Goal: Contribute content: Contribute content

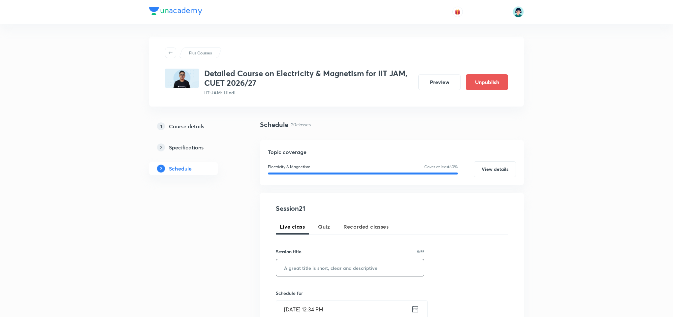
click at [315, 275] on input "text" at bounding box center [350, 267] width 148 height 17
paste input "Electromagnetic Induction"
type input "Electromagnetic Induction"
click at [425, 240] on div "Session 21 Live class Quiz Recorded classes Session title 25/99 Electromagnetic…" at bounding box center [392, 316] width 232 height 225
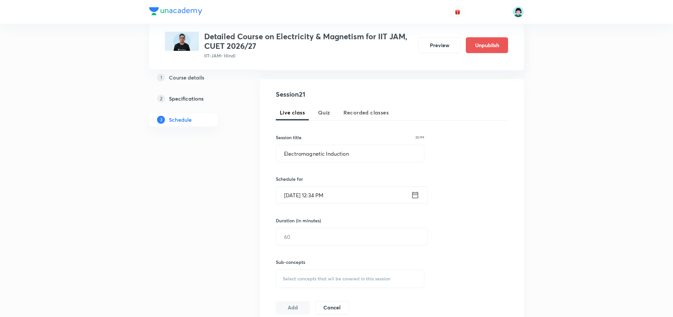
scroll to position [119, 0]
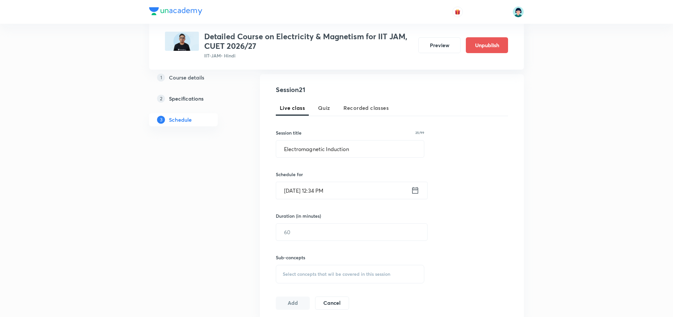
click at [302, 187] on input "Oct 8, 2025, 12:34 PM" at bounding box center [343, 190] width 135 height 17
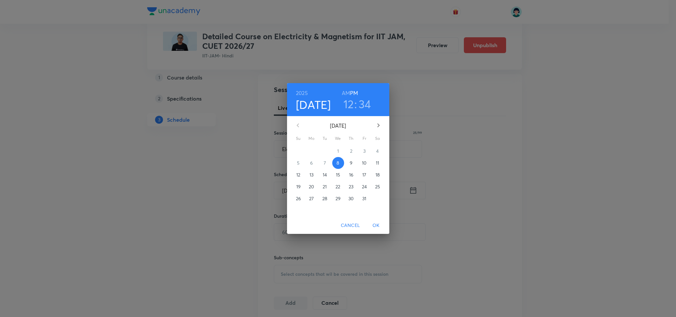
click at [354, 165] on span "9" at bounding box center [352, 163] width 12 height 7
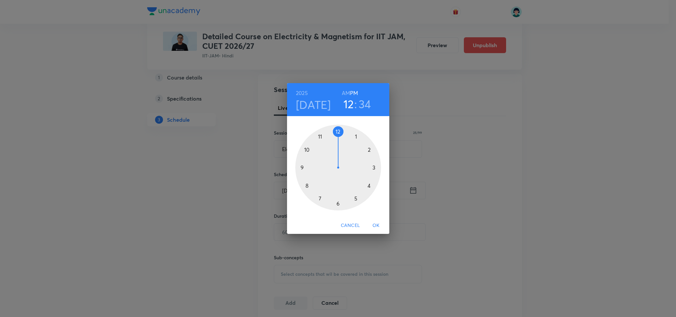
click at [305, 167] on div at bounding box center [338, 168] width 86 height 86
click at [337, 129] on div at bounding box center [338, 168] width 86 height 86
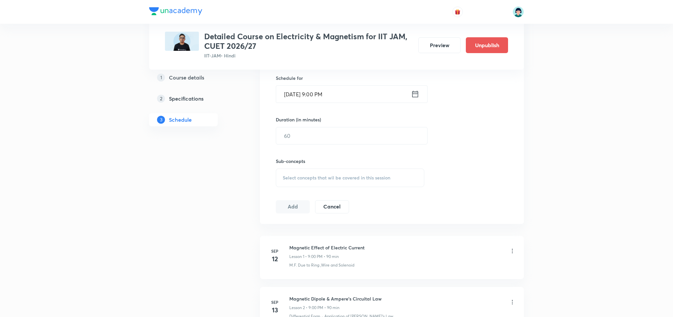
scroll to position [218, 0]
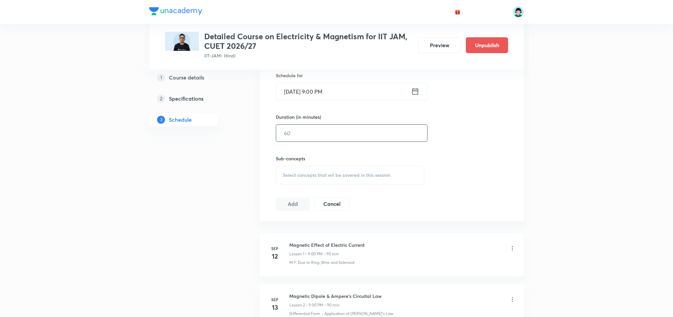
click at [302, 132] on input "text" at bounding box center [351, 133] width 151 height 17
type input "90"
click at [326, 175] on span "Select concepts that wil be covered in this session" at bounding box center [337, 175] width 108 height 5
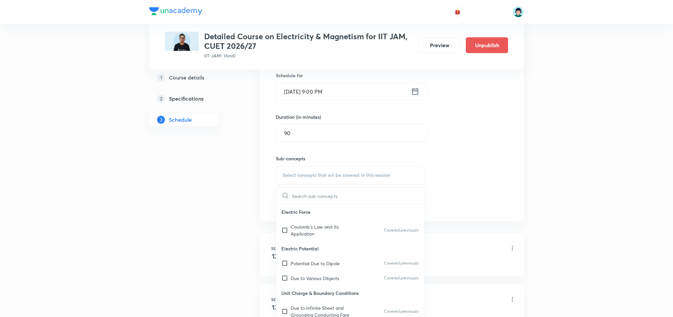
click at [307, 262] on p "Potential Due to Dipole" at bounding box center [315, 263] width 49 height 7
checkbox input "true"
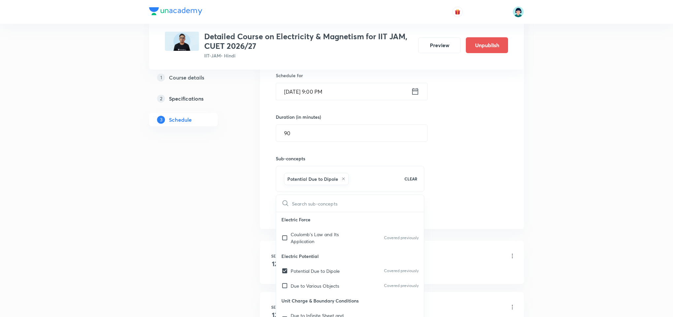
click at [507, 192] on div "Session 21 Live class Quiz Recorded classes Session title 25/99 Electromagnetic…" at bounding box center [392, 102] width 232 height 233
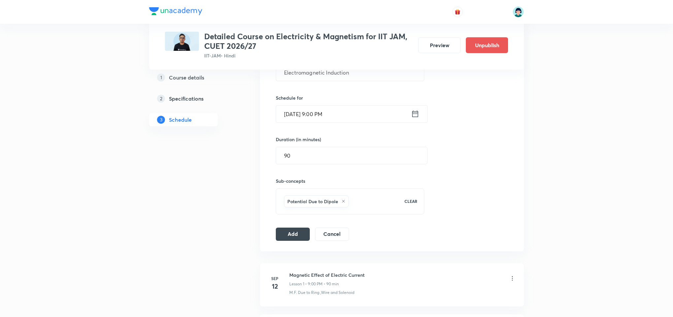
scroll to position [178, 0]
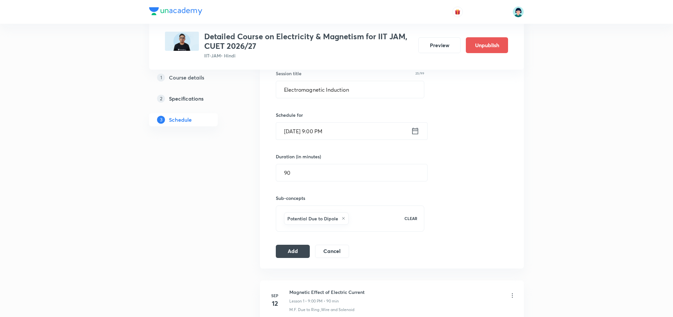
click at [292, 261] on div "Session 21 Live class Quiz Recorded classes Session title 25/99 Electromagnetic…" at bounding box center [392, 142] width 264 height 254
click at [305, 253] on button "Add" at bounding box center [293, 250] width 34 height 13
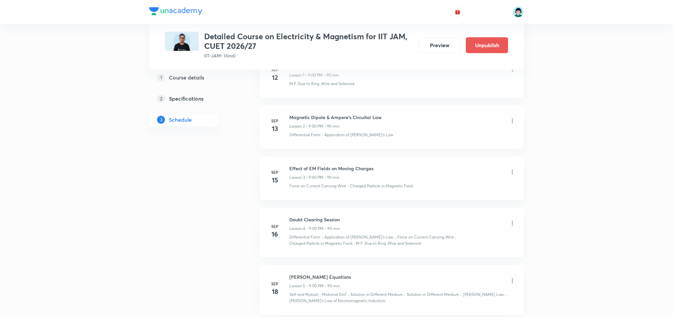
scroll to position [9, 0]
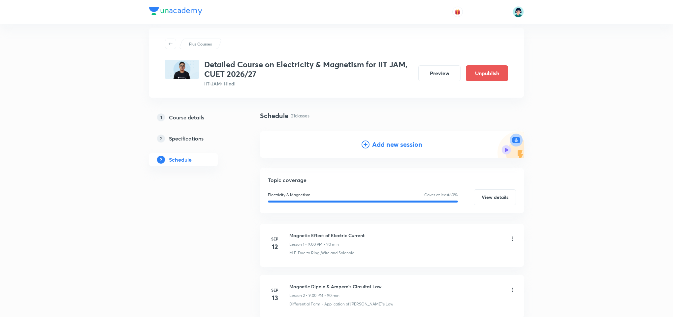
click at [377, 143] on h4 "Add new session" at bounding box center [397, 145] width 50 height 10
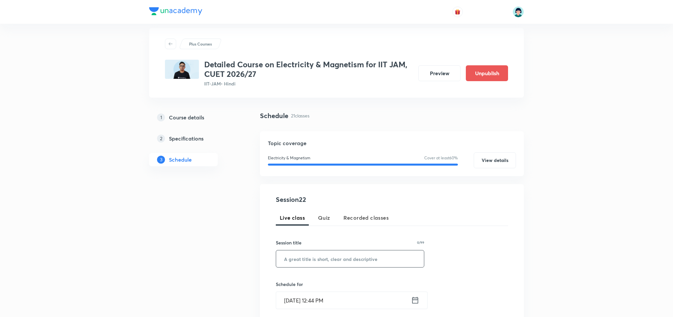
click at [307, 257] on input "text" at bounding box center [350, 259] width 148 height 17
paste input "Electromagnetic Waves"
type input "Electromagnetic Waves"
click at [286, 307] on input "Oct 8, 2025, 12:44 PM" at bounding box center [343, 300] width 135 height 17
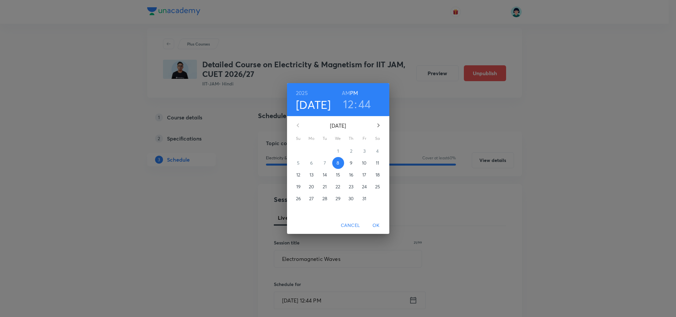
click at [368, 166] on span "10" at bounding box center [365, 163] width 12 height 7
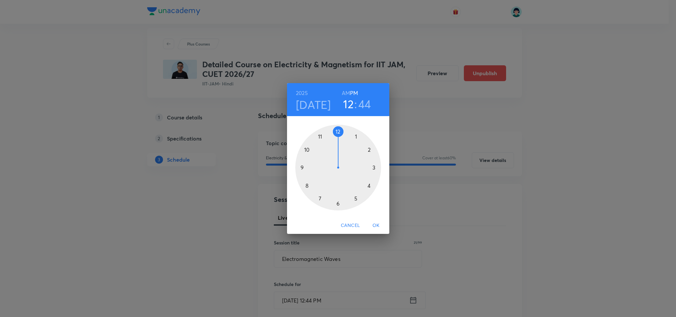
click at [301, 165] on div at bounding box center [338, 168] width 86 height 86
click at [339, 131] on div at bounding box center [338, 168] width 86 height 86
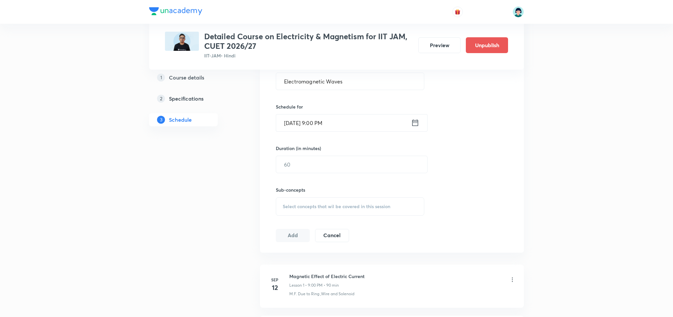
scroll to position [167, 0]
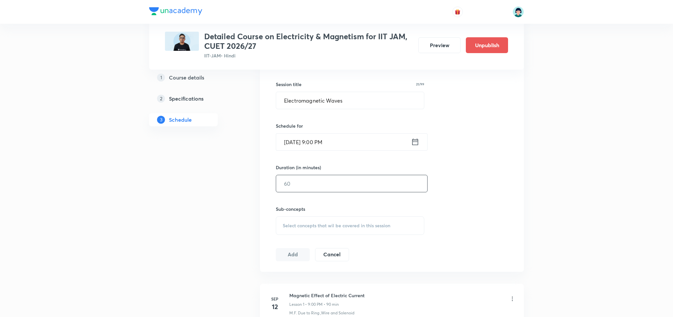
click at [319, 184] on input "text" at bounding box center [351, 183] width 151 height 17
type input "90"
click at [373, 234] on div "Select concepts that wil be covered in this session" at bounding box center [350, 226] width 149 height 18
click at [305, 298] on p "Electric Potential" at bounding box center [350, 299] width 148 height 15
drag, startPoint x: 311, startPoint y: 304, endPoint x: 316, endPoint y: 310, distance: 7.7
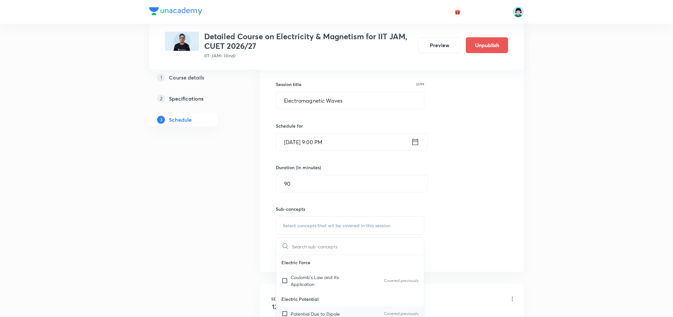
click at [316, 310] on div "Electric Potential Potential Due to Dipole Covered previously Due to Various Ob…" at bounding box center [350, 314] width 148 height 45
click at [348, 222] on div "Select concepts that wil be covered in this session" at bounding box center [350, 226] width 149 height 18
click at [335, 302] on p "Electric Potential" at bounding box center [350, 299] width 148 height 15
drag, startPoint x: 335, startPoint y: 302, endPoint x: 334, endPoint y: 314, distance: 11.6
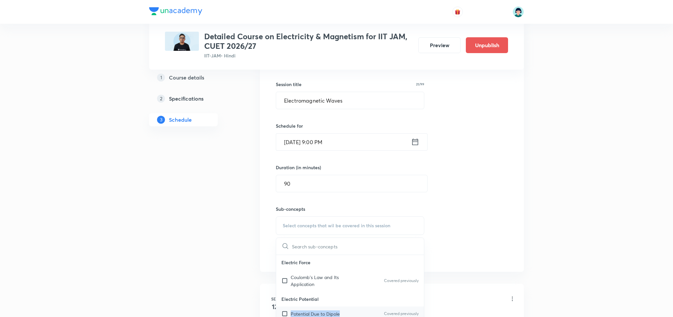
click at [334, 314] on div "Electric Potential Potential Due to Dipole Covered previously Due to Various Ob…" at bounding box center [350, 314] width 148 height 45
click at [334, 314] on p "Potential Due to Dipole" at bounding box center [315, 314] width 49 height 7
checkbox input "true"
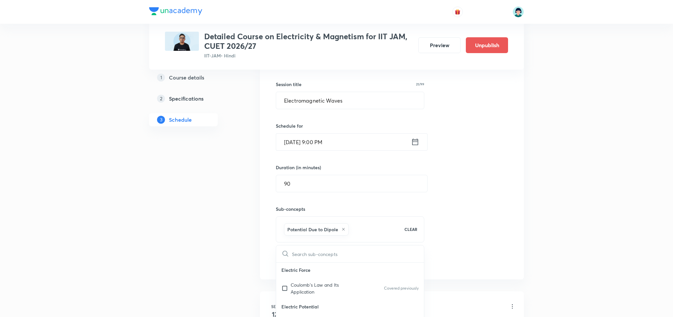
click at [501, 217] on div "Session 22 Live class Quiz Recorded classes Session title 21/99 Electromagnetic…" at bounding box center [392, 152] width 232 height 233
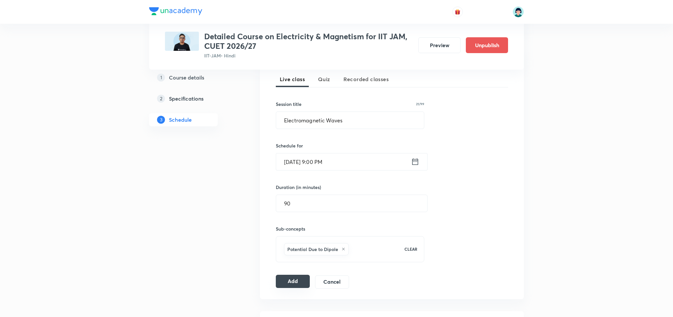
click at [304, 289] on div "Add Cancel" at bounding box center [315, 282] width 79 height 13
click at [294, 285] on button "Add" at bounding box center [293, 281] width 34 height 13
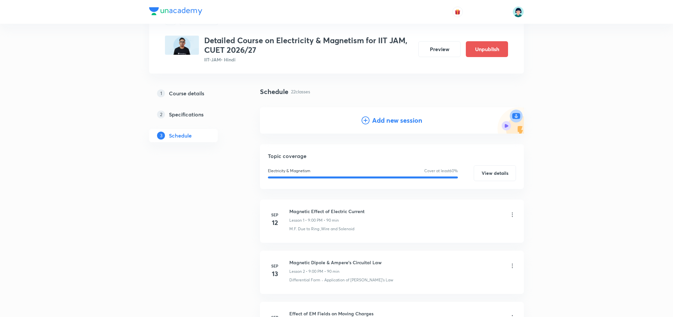
scroll to position [2, 0]
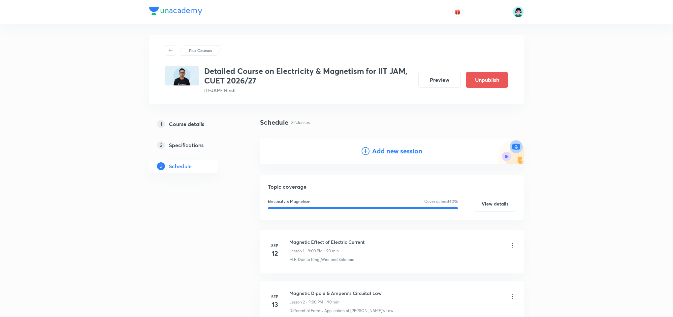
click at [412, 150] on h4 "Add new session" at bounding box center [397, 151] width 50 height 10
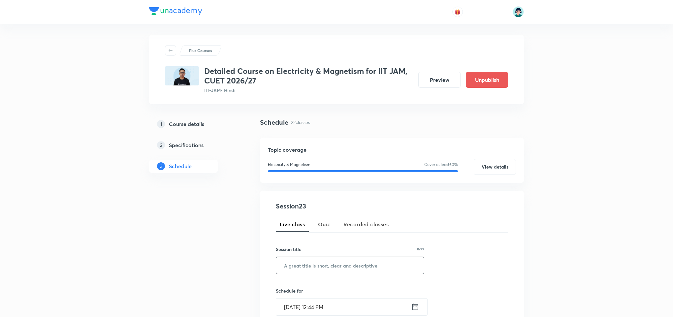
click at [309, 257] on input "text" at bounding box center [350, 265] width 148 height 17
paste input "LCR Circuit Analysis"
type input "LCR Circuit Analysis"
click at [289, 307] on input "Oct 8, 2025, 12:44 PM" at bounding box center [343, 307] width 135 height 17
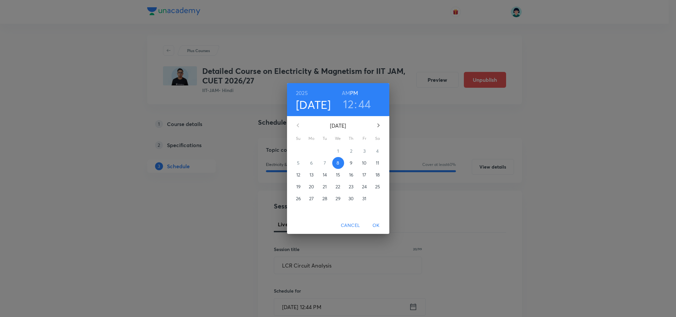
click at [380, 160] on span "11" at bounding box center [378, 163] width 12 height 7
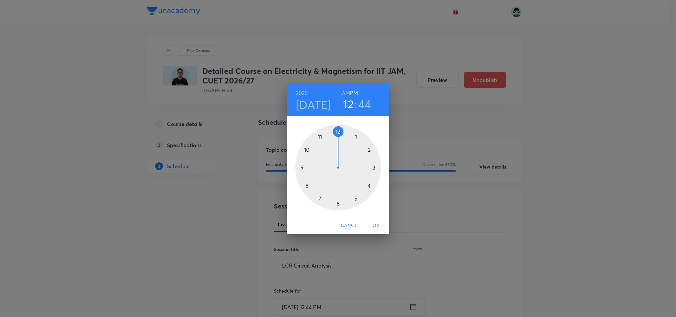
click at [298, 165] on div at bounding box center [338, 168] width 86 height 86
click at [338, 132] on div at bounding box center [338, 168] width 86 height 86
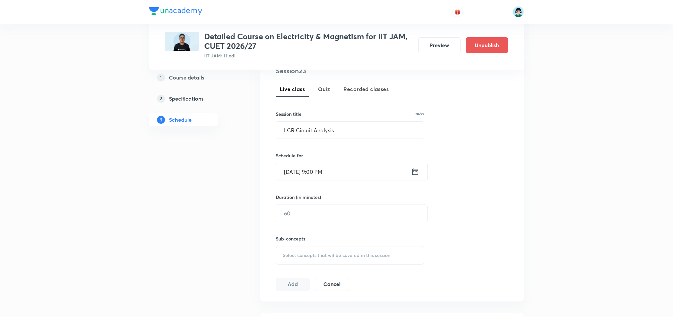
scroll to position [181, 0]
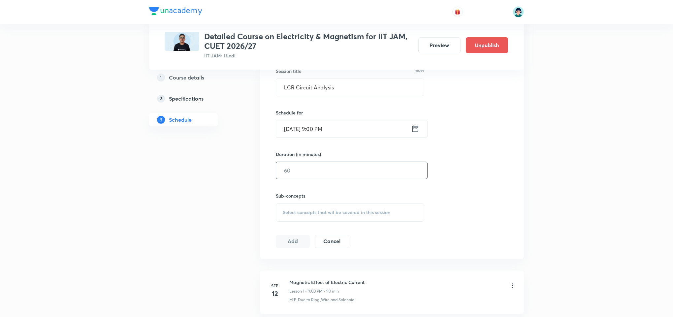
click at [332, 165] on input "text" at bounding box center [351, 170] width 151 height 17
type input "90"
click at [367, 212] on span "Select concepts that wil be covered in this session" at bounding box center [337, 212] width 108 height 5
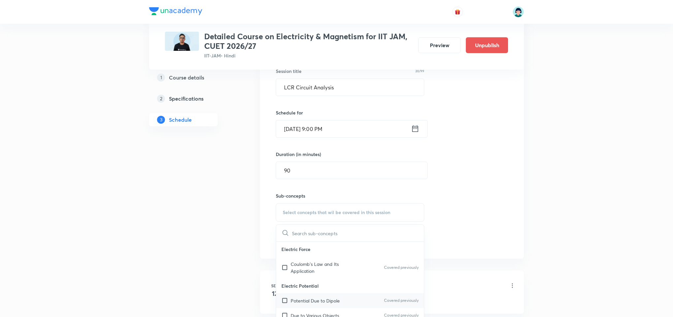
click at [346, 295] on div "Potential Due to Dipole Covered previously" at bounding box center [350, 300] width 148 height 15
checkbox input "true"
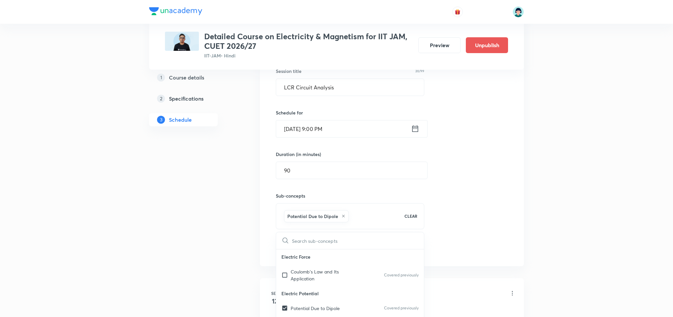
click at [487, 252] on div "Session 23 Live class Quiz Recorded classes Session title 20/99 LCR Circuit Ana…" at bounding box center [392, 139] width 232 height 233
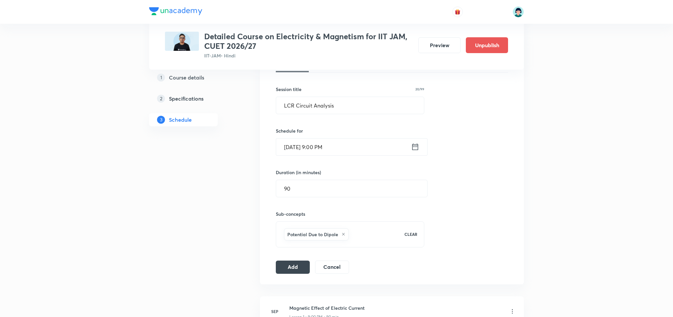
scroll to position [161, 0]
click at [307, 270] on button "Add" at bounding box center [293, 268] width 34 height 13
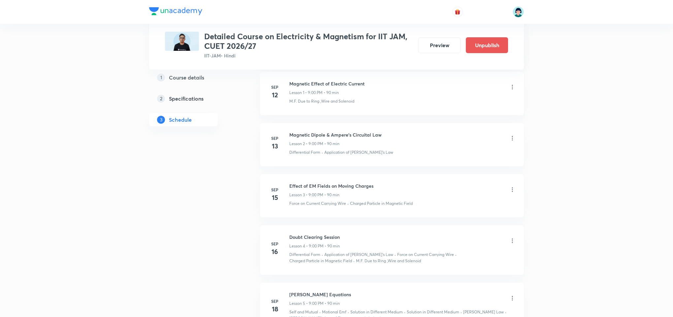
scroll to position [35, 0]
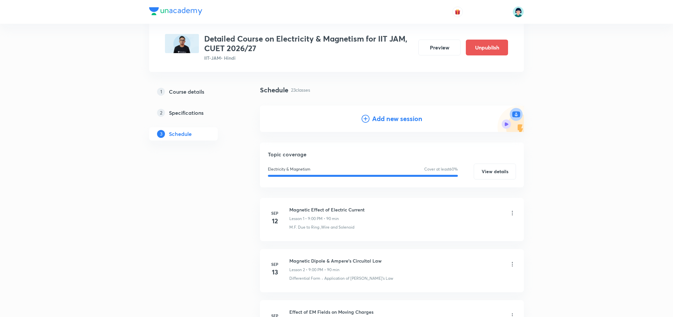
click at [389, 116] on h4 "Add new session" at bounding box center [397, 119] width 50 height 10
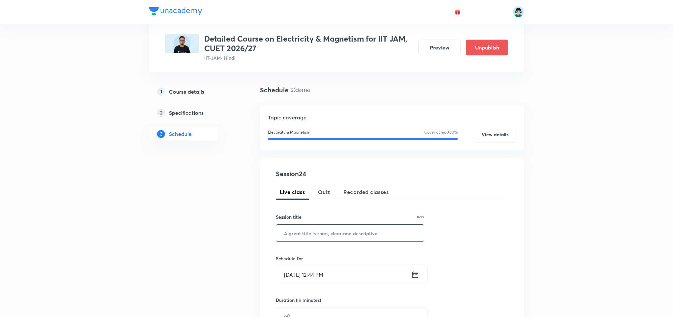
click at [322, 237] on input "text" at bounding box center [350, 233] width 148 height 17
paste input "Doubt Clearing Session"
type input "Doubt Clearing Session"
click at [287, 274] on input "Oct 8, 2025, 12:44 PM" at bounding box center [343, 274] width 135 height 17
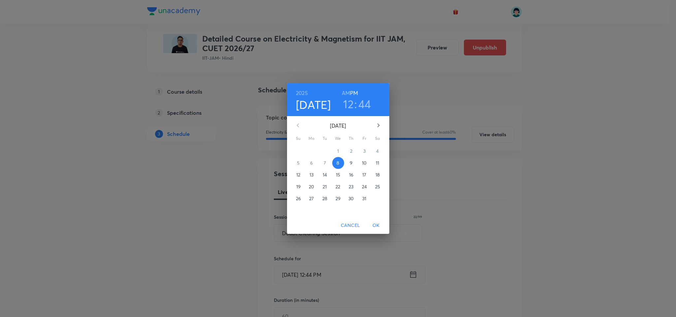
click at [314, 172] on span "13" at bounding box center [312, 175] width 12 height 7
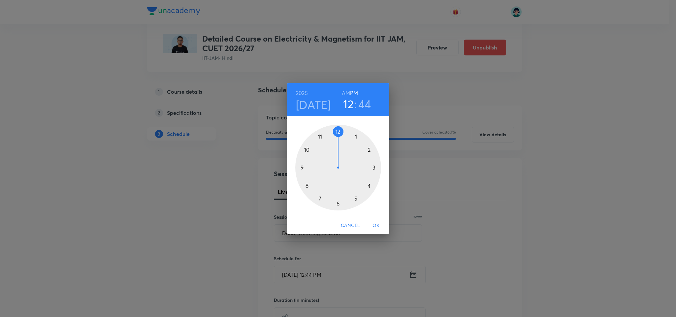
click at [302, 166] on div at bounding box center [338, 168] width 86 height 86
click at [338, 132] on div at bounding box center [338, 168] width 86 height 86
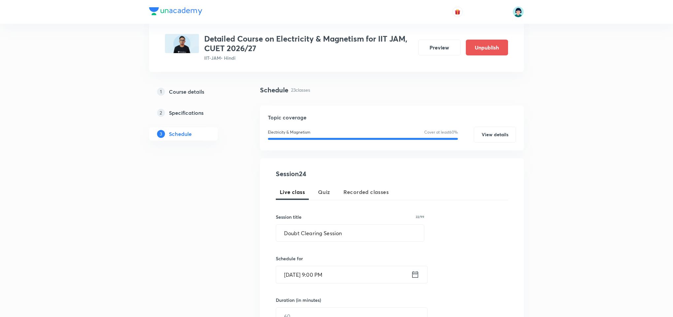
click at [474, 192] on div "Live class Quiz Recorded classes" at bounding box center [392, 192] width 232 height 16
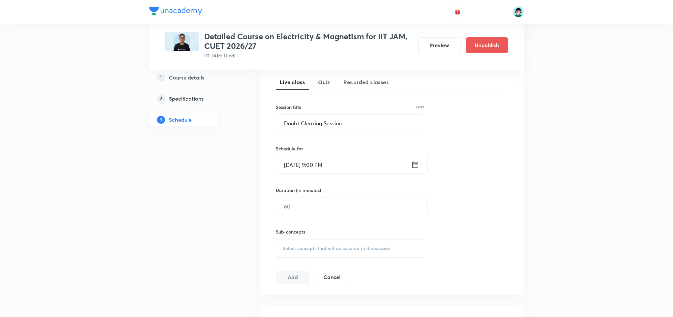
scroll to position [153, 0]
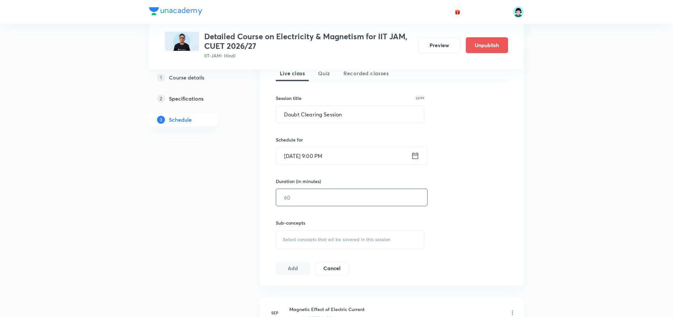
click at [327, 191] on input "text" at bounding box center [351, 197] width 151 height 17
type input "90"
click at [365, 242] on span "Select concepts that wil be covered in this session" at bounding box center [337, 239] width 108 height 5
click at [327, 295] on p "Coulomb's Law and Its Application" at bounding box center [324, 295] width 67 height 14
checkbox input "true"
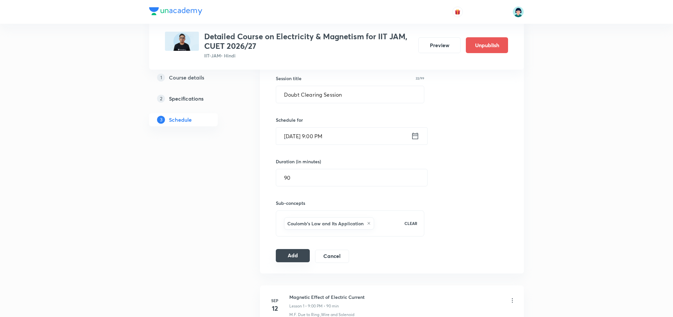
click at [290, 262] on button "Add" at bounding box center [293, 255] width 34 height 13
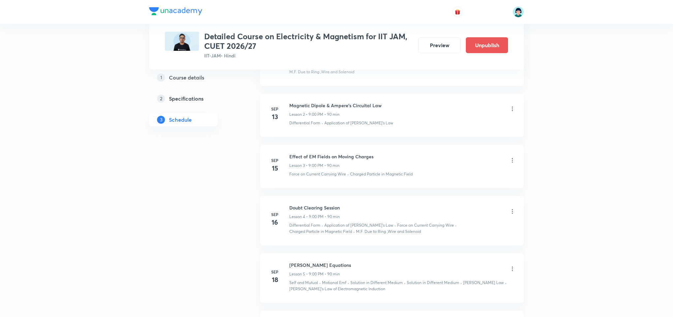
scroll to position [24, 0]
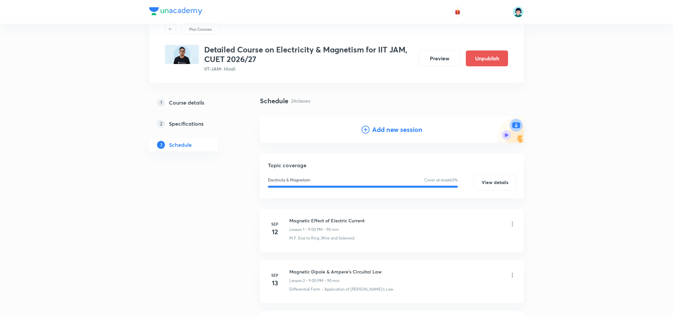
drag, startPoint x: 382, startPoint y: 137, endPoint x: 394, endPoint y: 130, distance: 14.8
click at [394, 130] on div "Add new session" at bounding box center [392, 130] width 264 height 26
click at [394, 130] on h4 "Add new session" at bounding box center [397, 130] width 50 height 10
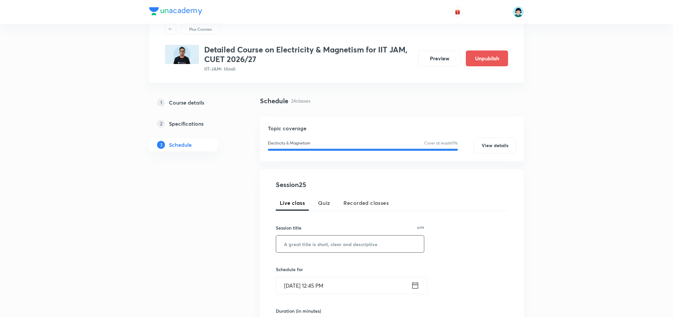
click at [310, 244] on input "text" at bounding box center [350, 244] width 148 height 17
paste input "Miscellaneous Topics – I"
type input "Miscellaneous Topics – I"
drag, startPoint x: 308, startPoint y: 271, endPoint x: 304, endPoint y: 280, distance: 9.2
click at [304, 280] on div "Schedule for Oct 8, 2025, 12:45 PM ​" at bounding box center [350, 280] width 149 height 28
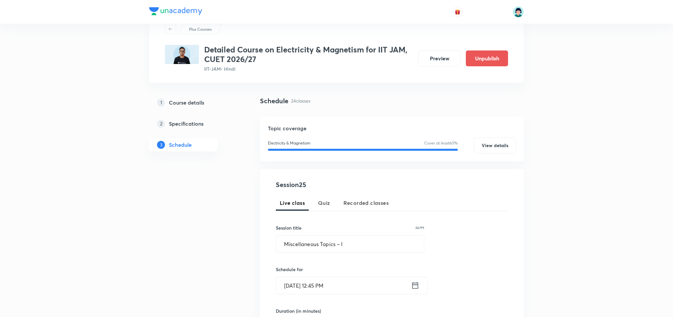
click at [304, 280] on input "Oct 8, 2025, 12:45 PM" at bounding box center [343, 285] width 135 height 17
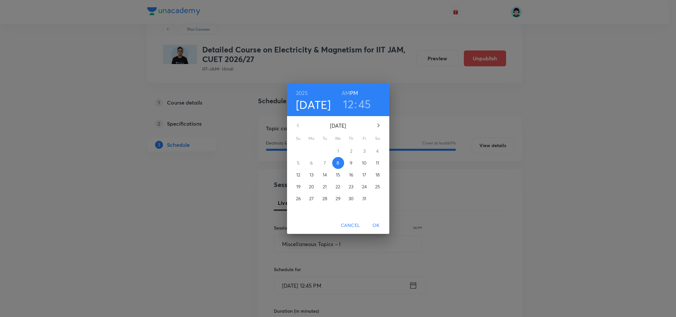
click at [323, 174] on p "14" at bounding box center [325, 175] width 4 height 7
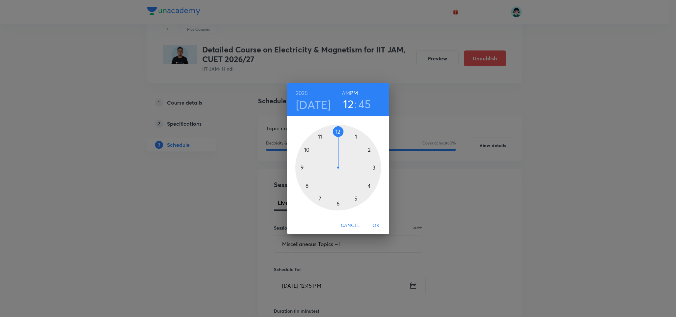
click at [301, 167] on div at bounding box center [338, 168] width 86 height 86
click at [337, 132] on div at bounding box center [338, 168] width 86 height 86
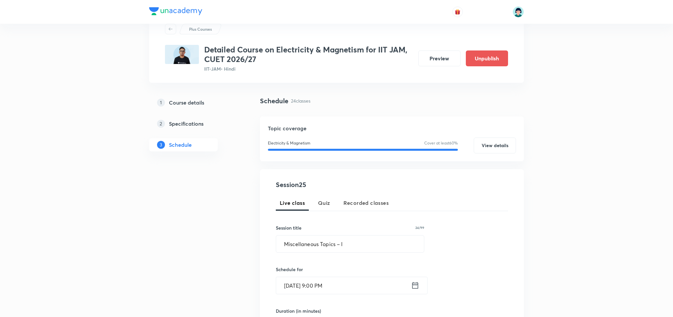
click at [521, 201] on div "Session 25 Live class Quiz Recorded classes Session title 24/99 Miscellaneous T…" at bounding box center [392, 292] width 264 height 246
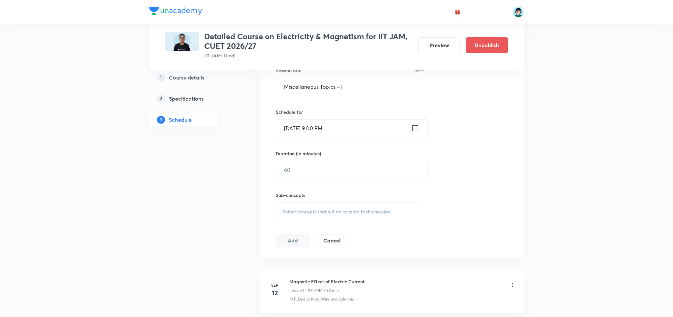
scroll to position [182, 0]
click at [317, 170] on input "text" at bounding box center [351, 168] width 151 height 17
type input "90"
click at [344, 208] on span "Select concepts that wil be covered in this session" at bounding box center [337, 210] width 108 height 5
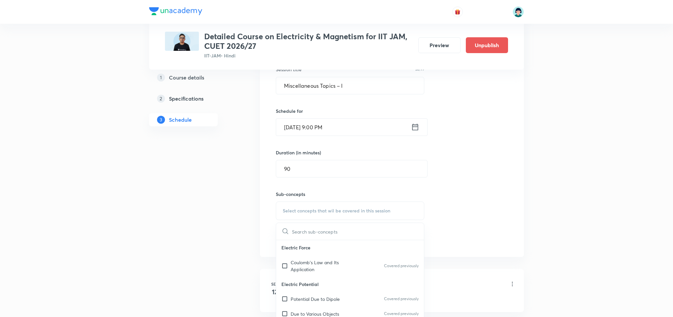
click at [343, 283] on p "Electric Potential" at bounding box center [350, 284] width 148 height 15
click at [344, 293] on div "Potential Due to Dipole Covered previously" at bounding box center [350, 299] width 148 height 15
checkbox input "true"
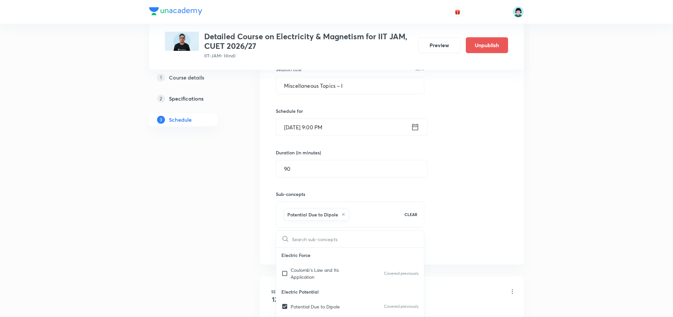
click at [520, 178] on div "Session 25 Live class Quiz Recorded classes Session title 24/99 Miscellaneous T…" at bounding box center [392, 138] width 264 height 254
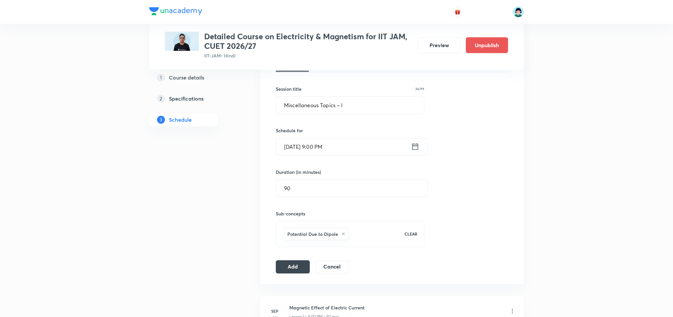
scroll to position [162, 0]
click at [284, 264] on button "Add" at bounding box center [293, 266] width 34 height 13
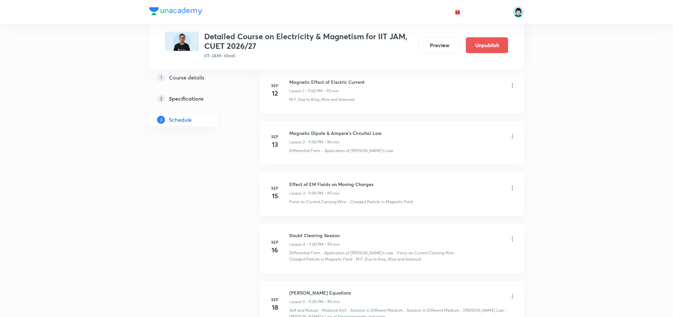
scroll to position [50, 0]
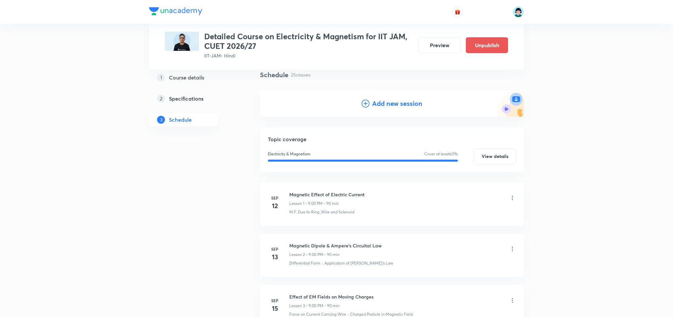
click at [395, 99] on h4 "Add new session" at bounding box center [397, 104] width 50 height 10
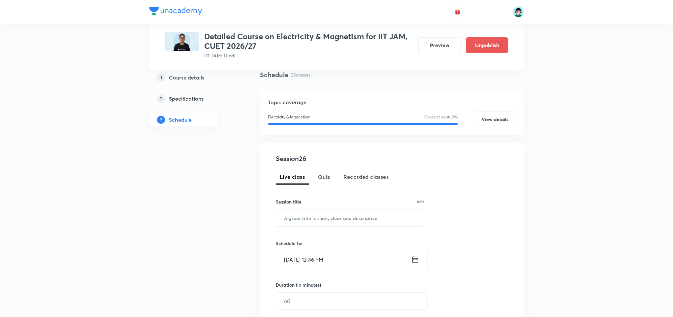
click at [317, 208] on div "Session title 0/99 ​" at bounding box center [350, 212] width 149 height 28
click at [312, 217] on input "text" at bounding box center [350, 218] width 148 height 17
paste input "Miscellaneous Topics – II"
type input "Miscellaneous Topics – II"
click at [297, 258] on input "Oct 8, 2025, 12:46 PM" at bounding box center [343, 259] width 135 height 17
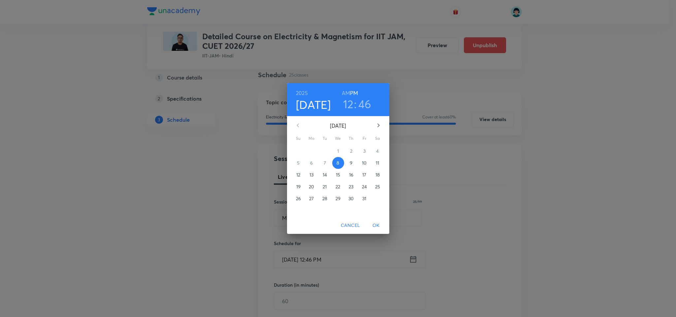
click at [339, 176] on p "15" at bounding box center [338, 175] width 4 height 7
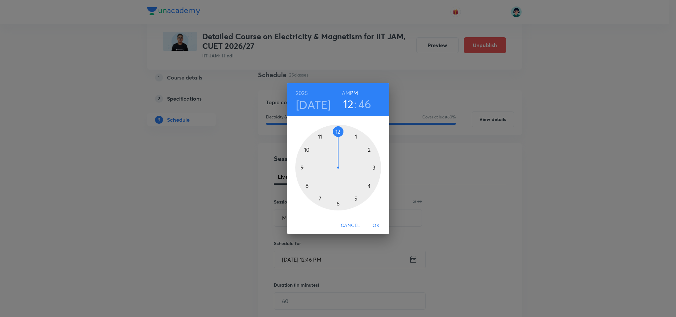
click at [300, 167] on div at bounding box center [338, 168] width 86 height 86
drag, startPoint x: 337, startPoint y: 131, endPoint x: 513, endPoint y: 225, distance: 199.3
click at [513, 225] on div "2025 Oct 15 09 : 09 AM PM 00 05 10 15 20 25 30 35 40 45 50 55 Cancel OK" at bounding box center [338, 158] width 676 height 317
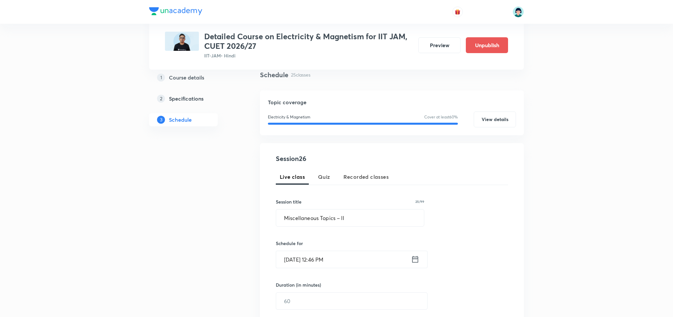
click at [321, 260] on input "Oct 8, 2025, 12:46 PM" at bounding box center [343, 259] width 135 height 17
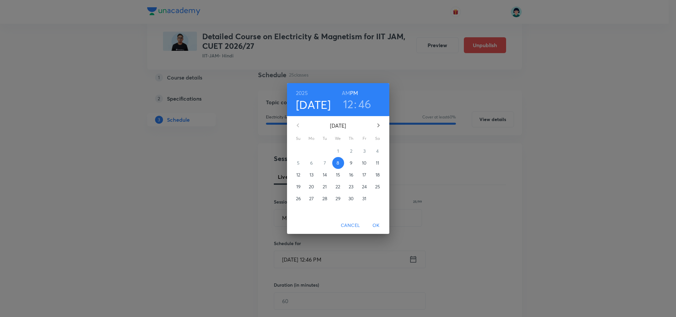
click at [320, 106] on h4 "Oct 8" at bounding box center [313, 105] width 35 height 14
click at [334, 173] on span "15" at bounding box center [338, 175] width 12 height 7
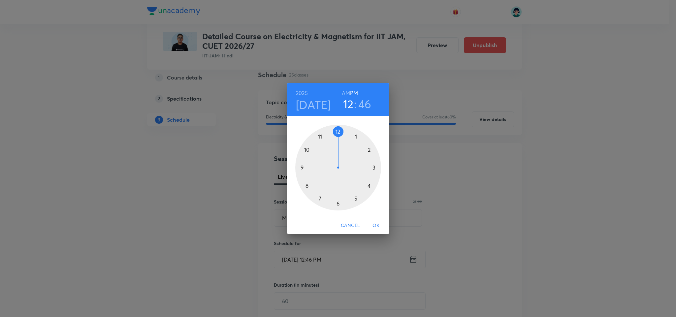
click at [300, 167] on div at bounding box center [338, 168] width 86 height 86
click at [338, 128] on div at bounding box center [338, 168] width 86 height 86
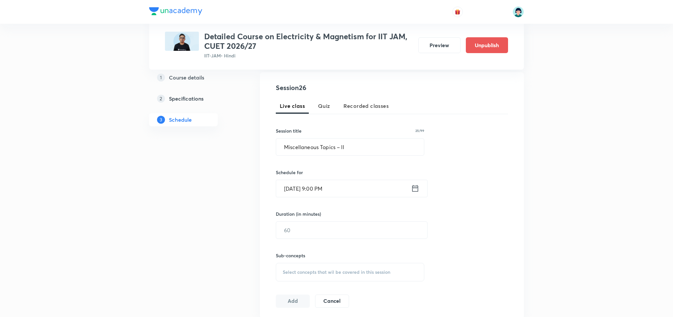
scroll to position [129, 0]
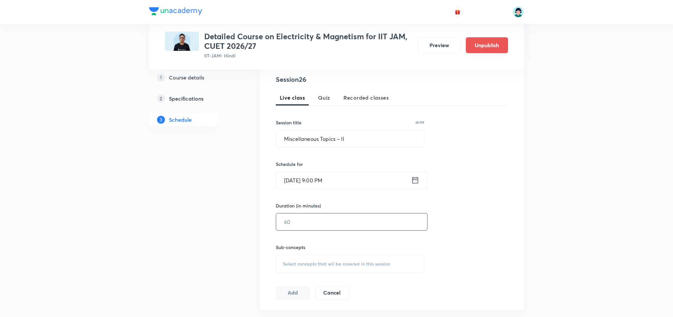
click at [284, 225] on input "text" at bounding box center [351, 222] width 151 height 17
type input "90"
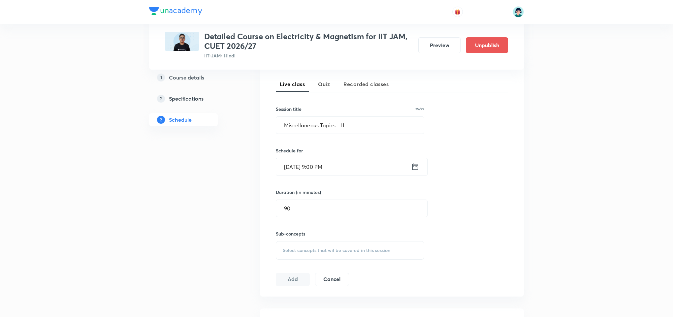
scroll to position [149, 0]
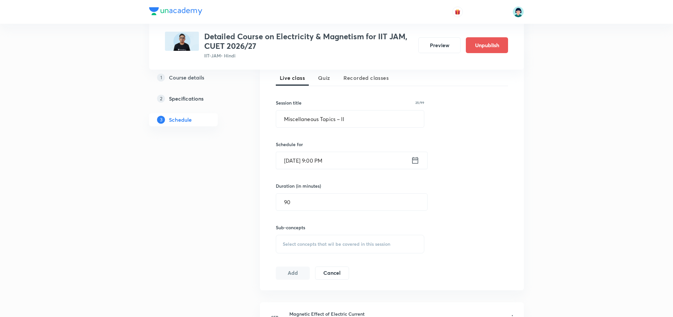
click at [384, 253] on div "Select concepts that wil be covered in this session" at bounding box center [350, 244] width 149 height 18
click at [355, 308] on div "Parallel Plate, Spherical and Cylindrical Capacitor Covered previously" at bounding box center [350, 316] width 148 height 22
checkbox input "true"
click at [458, 219] on div "Session 26 Live class Quiz Recorded classes Session title 25/99 Miscellaneous T…" at bounding box center [392, 175] width 232 height 240
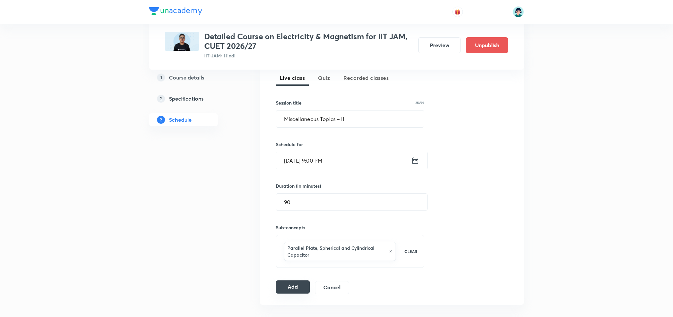
click at [296, 287] on button "Add" at bounding box center [293, 287] width 34 height 13
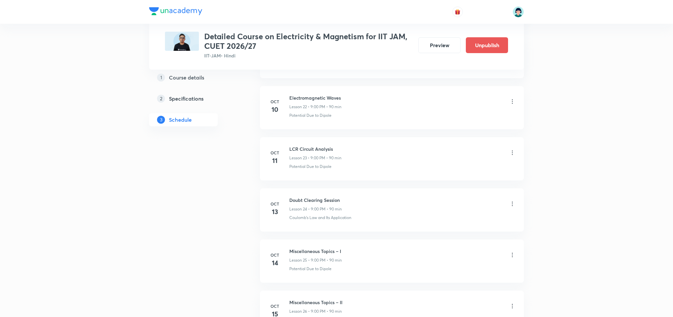
scroll to position [1328, 0]
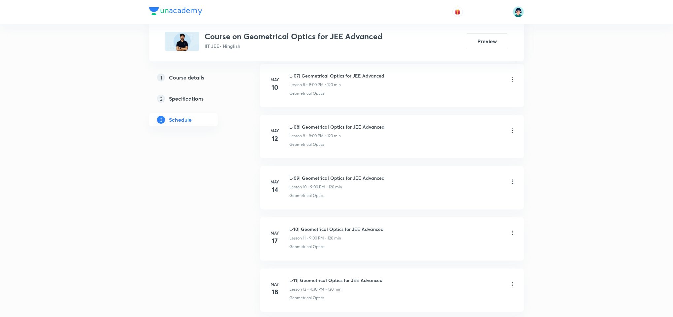
scroll to position [739, 0]
click at [454, 216] on ul "[DATE] Orientation: Plans & strategy regarding the course Lesson 1 • 7:30 PM • …" at bounding box center [392, 32] width 264 height 657
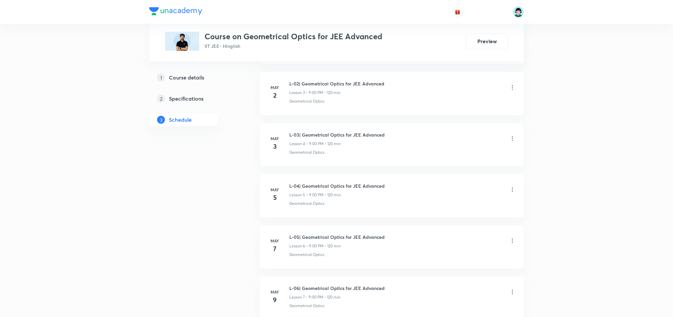
scroll to position [479, 0]
